Goal: Information Seeking & Learning: Learn about a topic

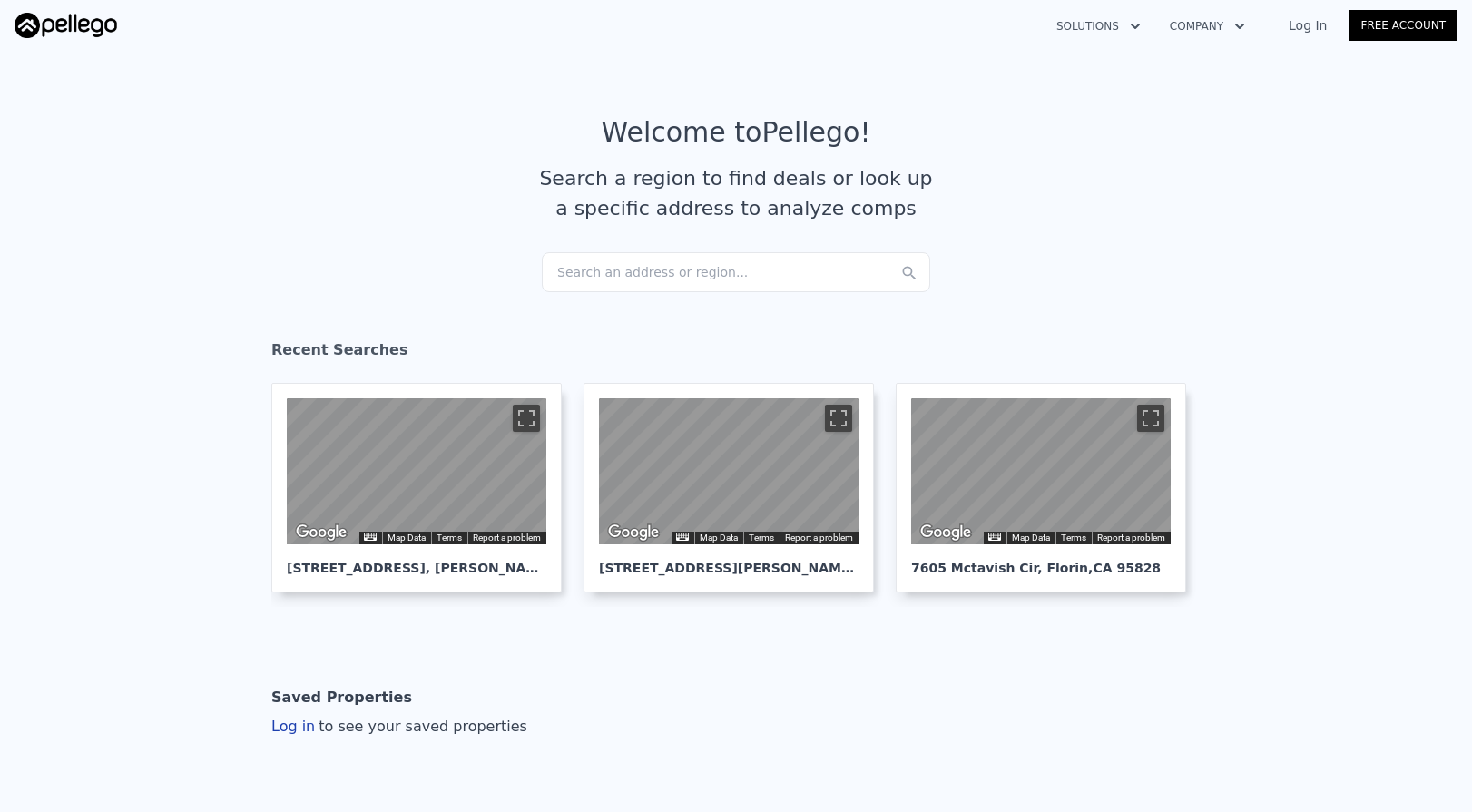
click at [709, 266] on div "Search an address or region..." at bounding box center [736, 272] width 389 height 40
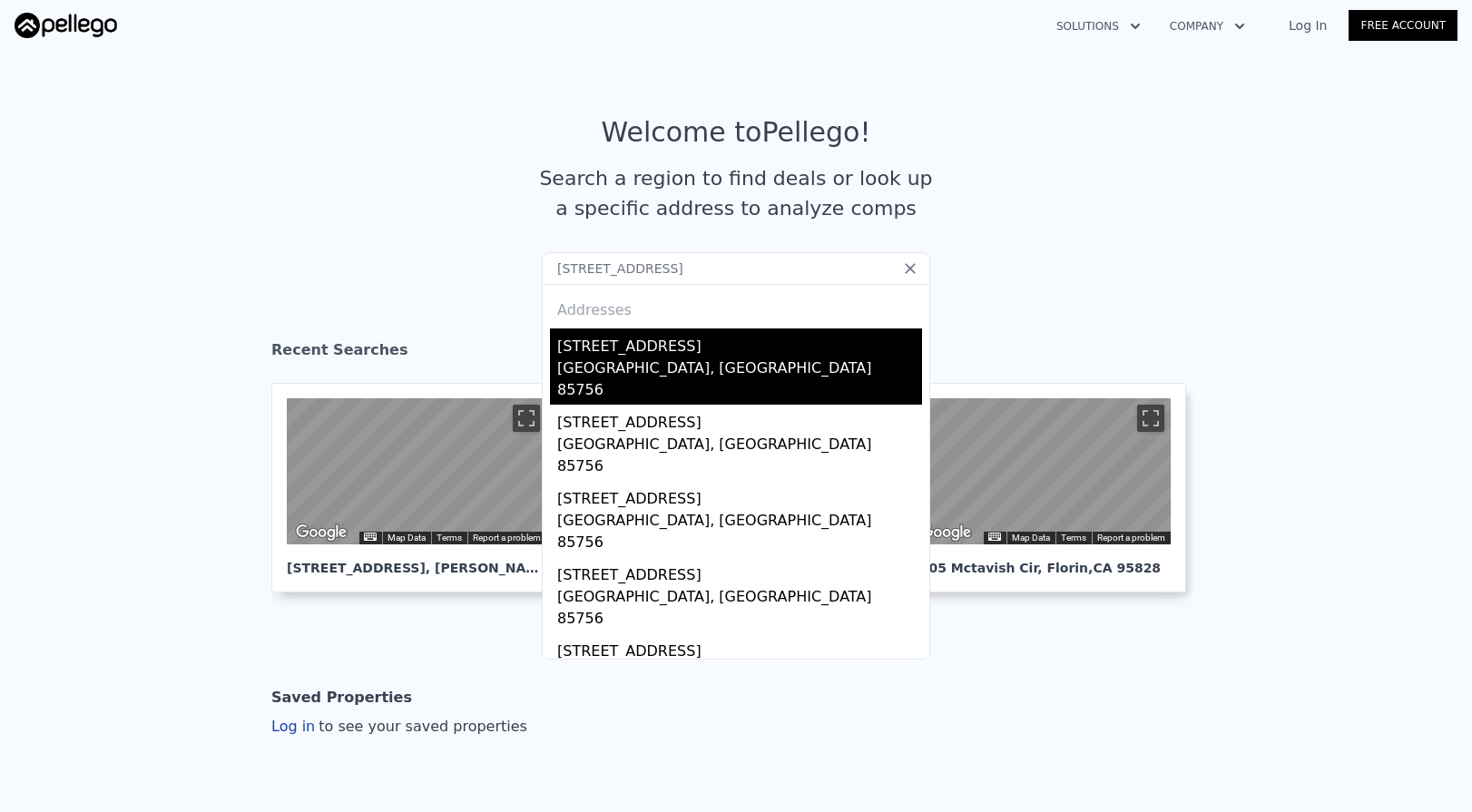
type input "85 E Desert Manor Dr, Tucson, AZ 85756"
click at [652, 357] on div "[STREET_ADDRESS]" at bounding box center [739, 343] width 365 height 29
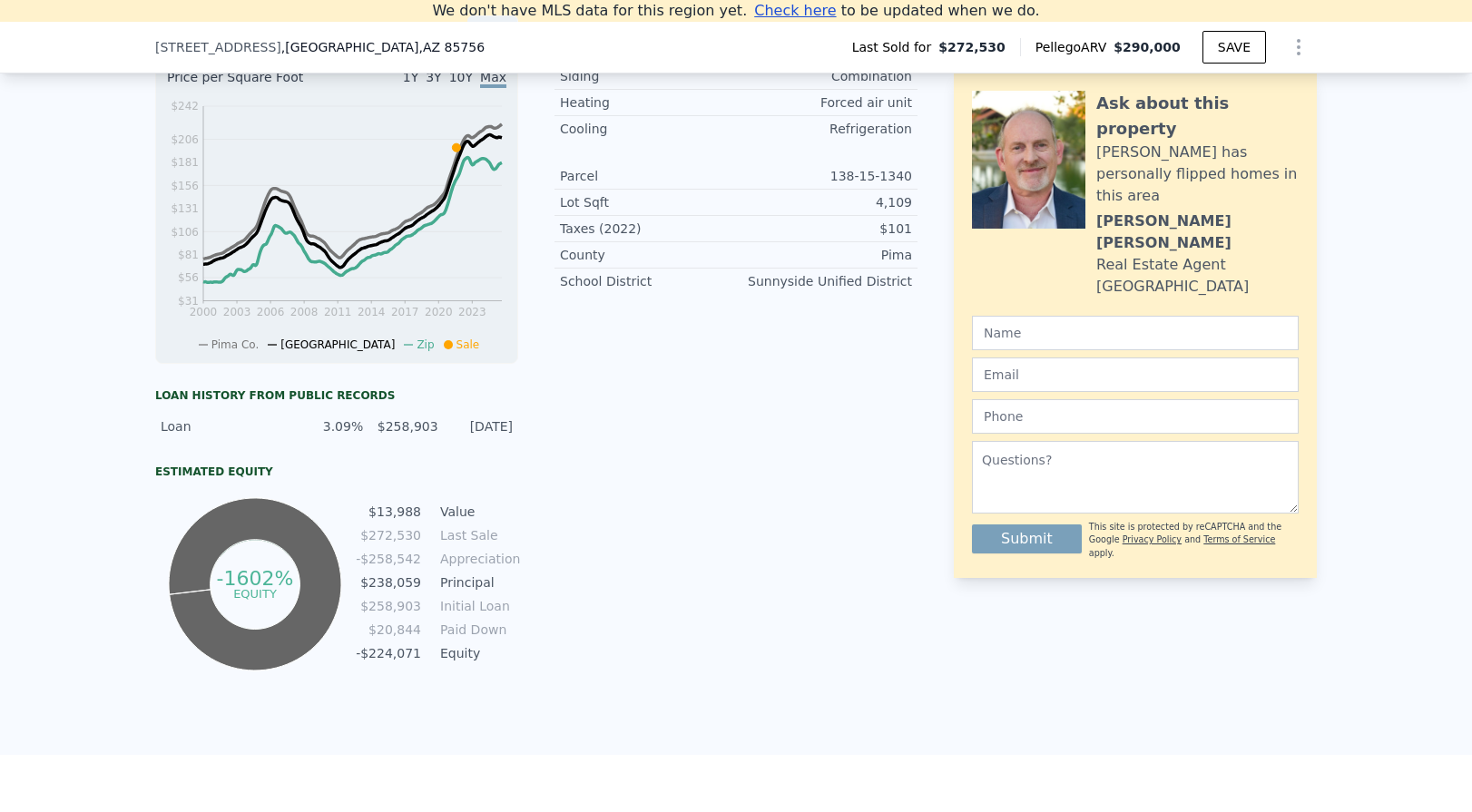
scroll to position [578, 0]
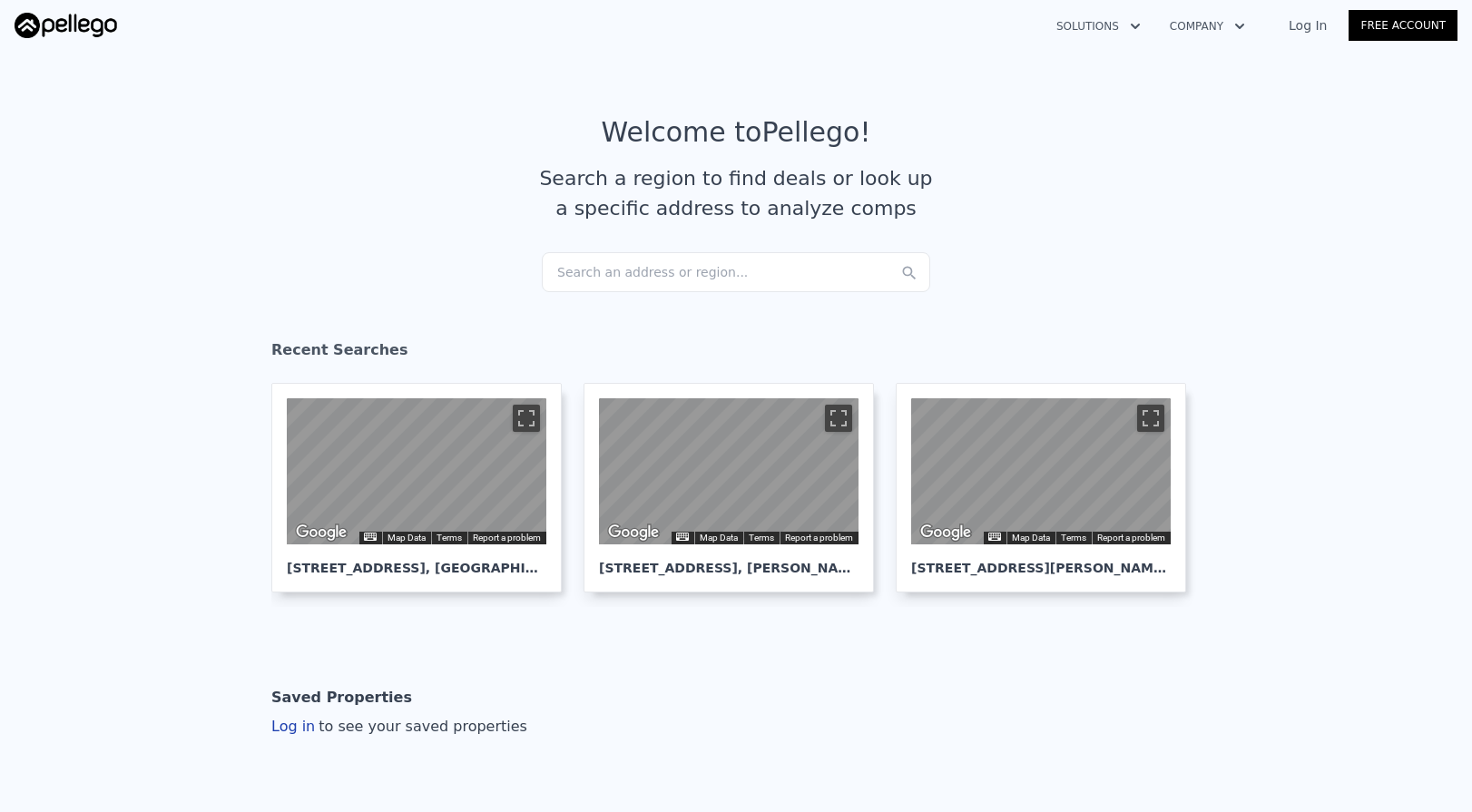
click at [611, 276] on div "Search an address or region..." at bounding box center [736, 272] width 389 height 40
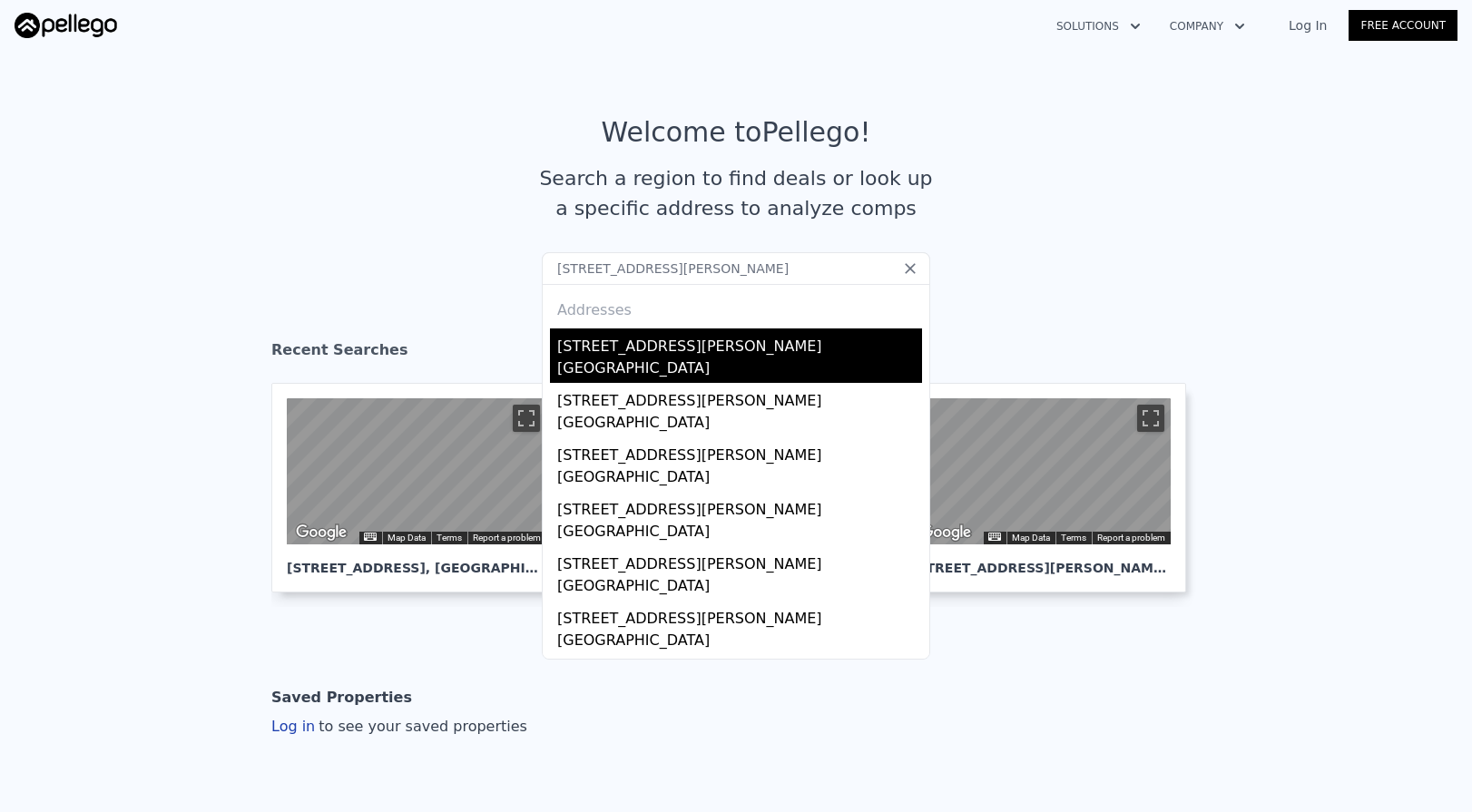
type input "5533 Missie Way, Sacramento, CA 95841"
click at [626, 347] on div "5533 Missie Way" at bounding box center [739, 343] width 365 height 29
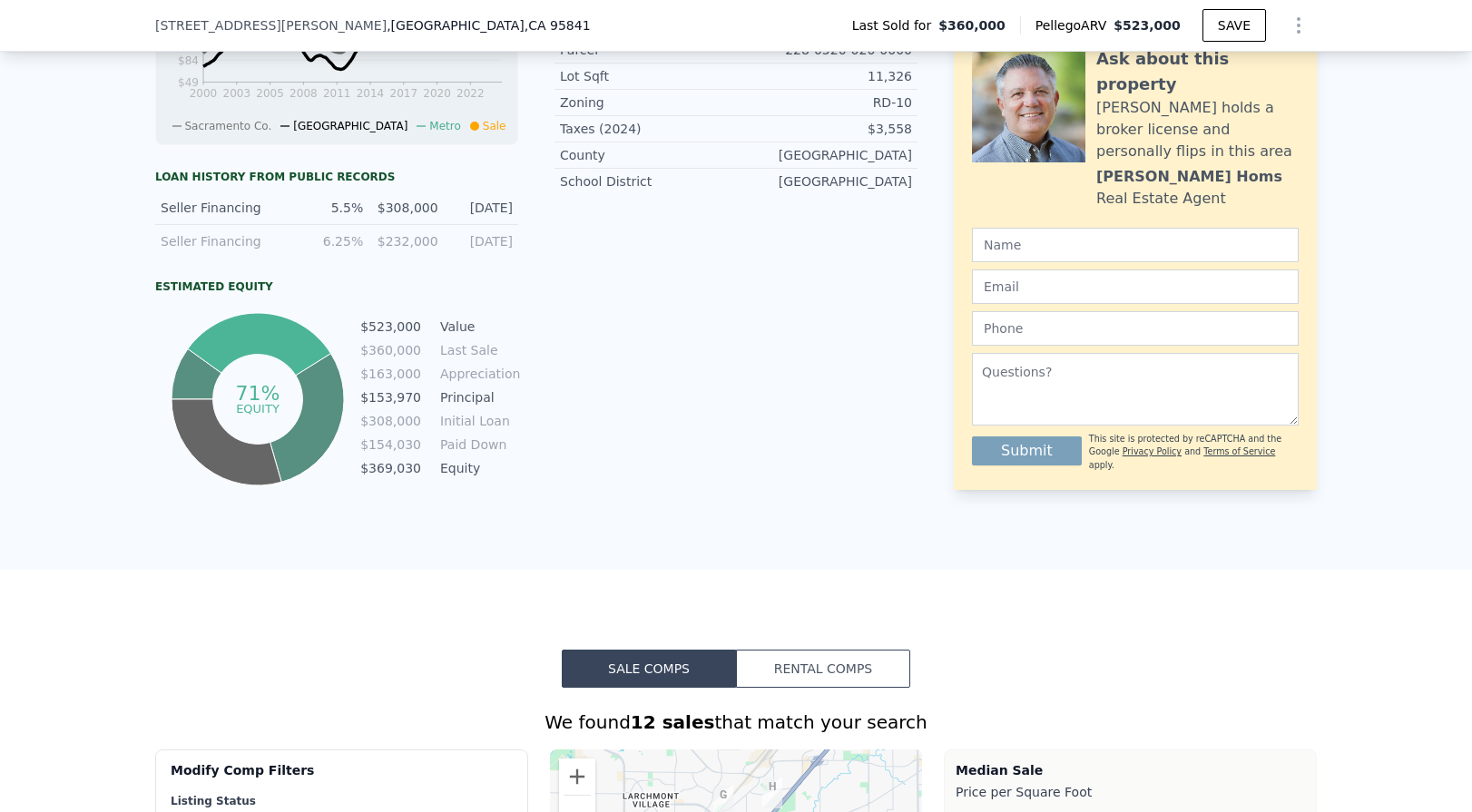
scroll to position [792, 0]
